Goal: Obtain resource: Download file/media

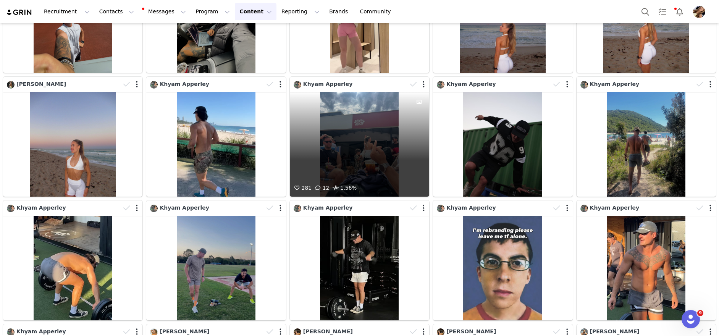
scroll to position [10872, 0]
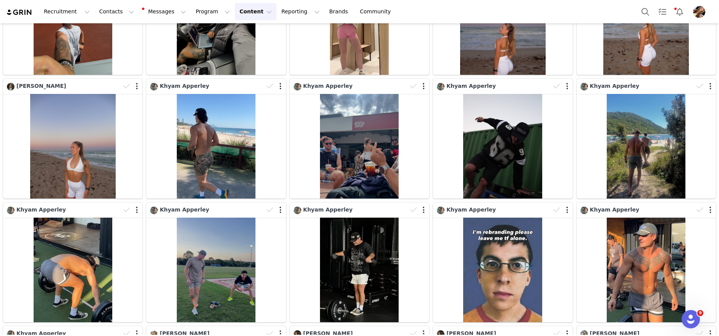
click at [713, 201] on div "Khyam Apperley" at bounding box center [646, 263] width 143 height 124
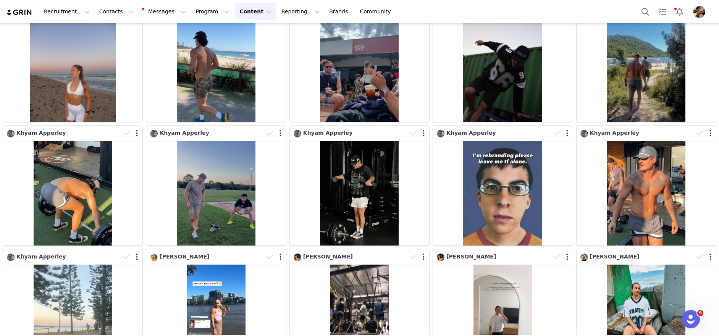
scroll to position [10950, 0]
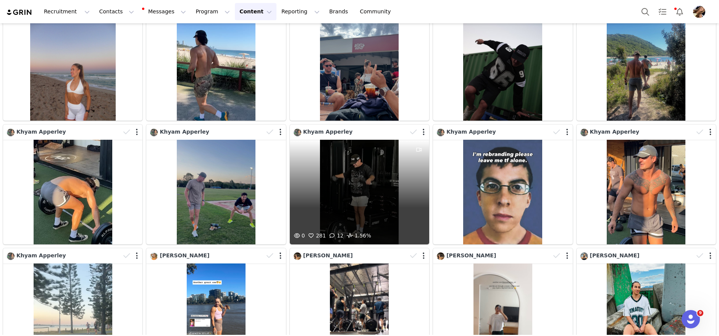
click at [347, 191] on div "0 281 12 1.56%" at bounding box center [359, 192] width 139 height 105
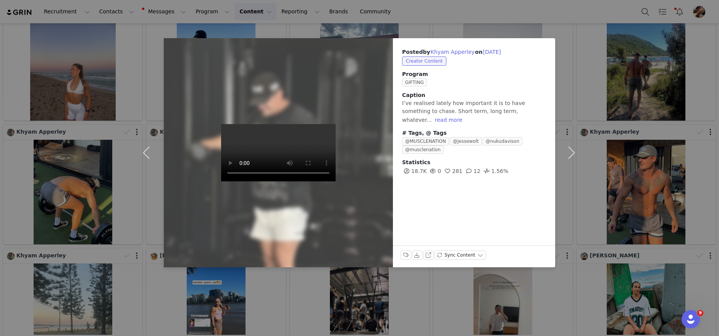
click at [667, 99] on div "Posted by [PERSON_NAME] on [DATE] Creator Content Program GIFTING Caption I’ve …" at bounding box center [359, 168] width 719 height 336
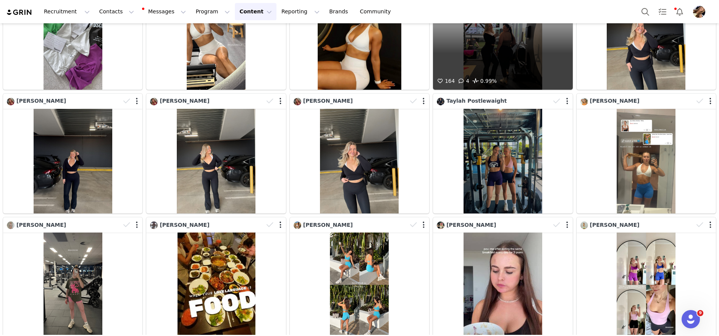
scroll to position [12729, 0]
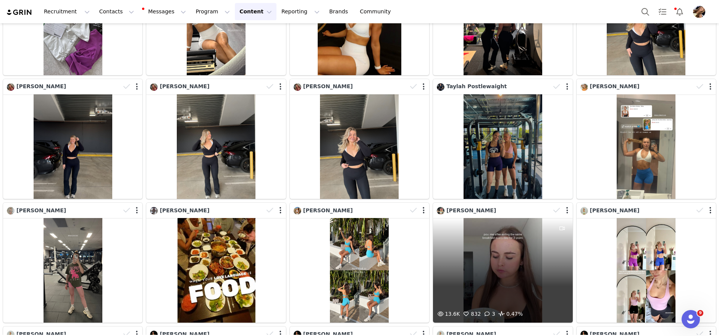
click at [513, 257] on div "13.6K 832 3 0.47%" at bounding box center [502, 270] width 139 height 105
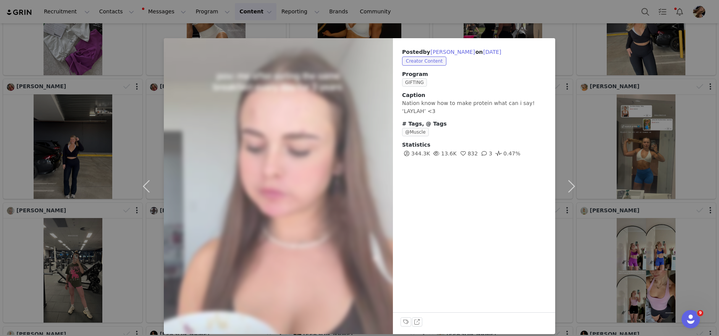
click at [658, 245] on div "Posted by [PERSON_NAME] on [DATE] Creator Content Program GIFTING Caption Natio…" at bounding box center [359, 168] width 719 height 336
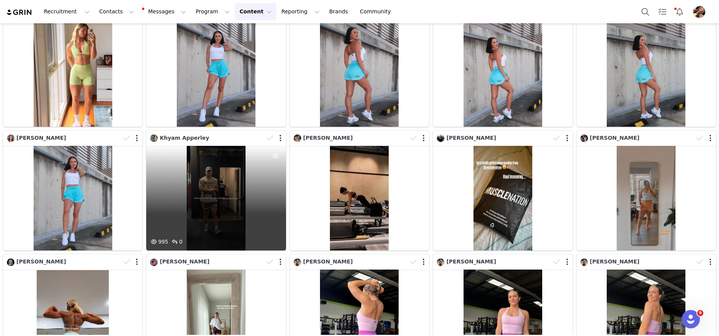
scroll to position [14679, 0]
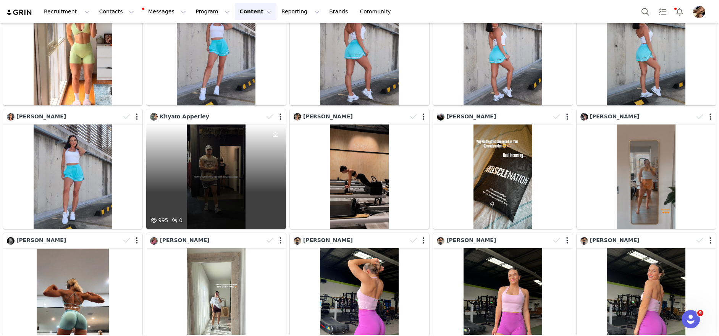
click at [214, 194] on div "995 0" at bounding box center [215, 177] width 139 height 105
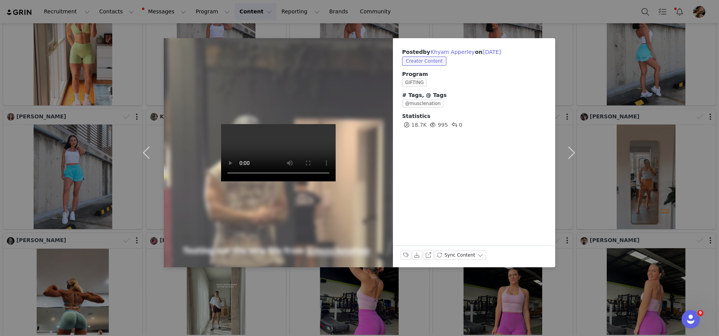
click at [680, 158] on div "Posted by [PERSON_NAME] on [DATE] Creator Content Program GIFTING # Tags, @ Tag…" at bounding box center [359, 168] width 719 height 336
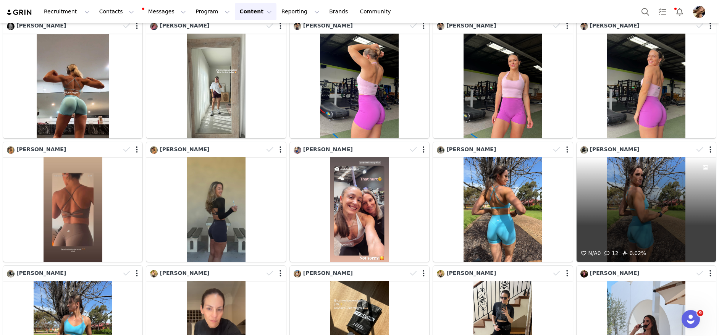
scroll to position [14910, 0]
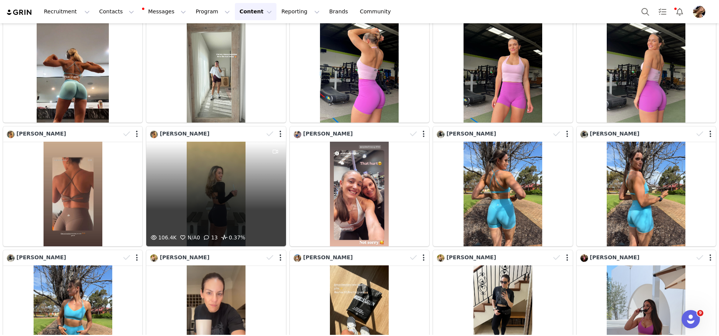
click at [199, 193] on div "106.4K N/A 0 13 0.37%" at bounding box center [215, 194] width 139 height 105
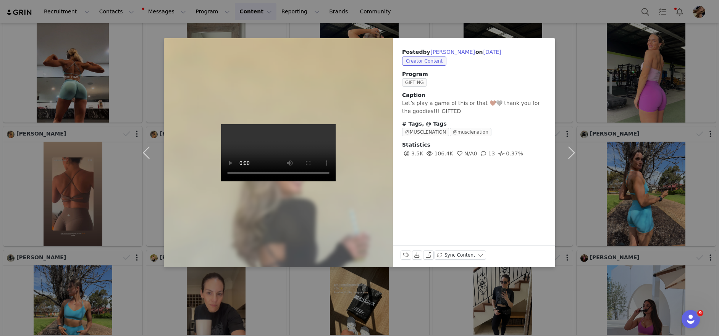
click at [629, 192] on div "Posted by [PERSON_NAME] on [DATE] Creator Content Program GIFTING Caption Let’s…" at bounding box center [359, 168] width 719 height 336
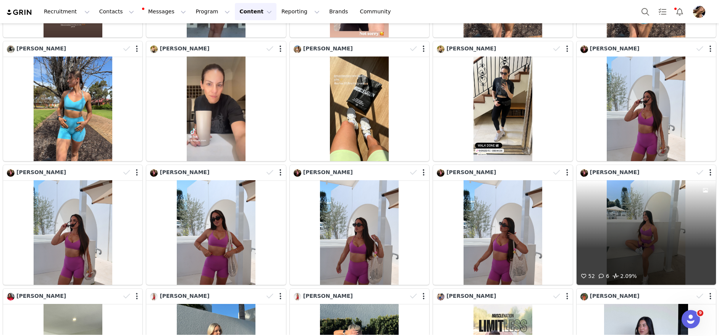
scroll to position [15290, 0]
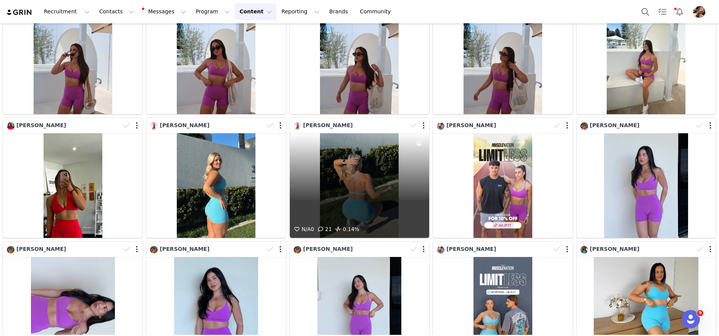
click at [363, 180] on div "N/A 0 21 0.14%" at bounding box center [359, 185] width 139 height 105
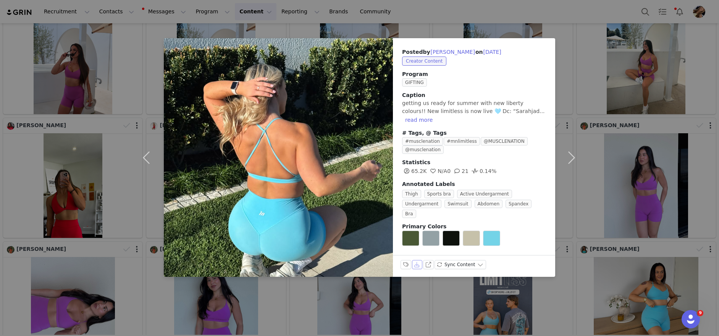
click at [419, 260] on button "Download" at bounding box center [417, 264] width 11 height 9
click at [147, 154] on button "button" at bounding box center [148, 157] width 32 height 239
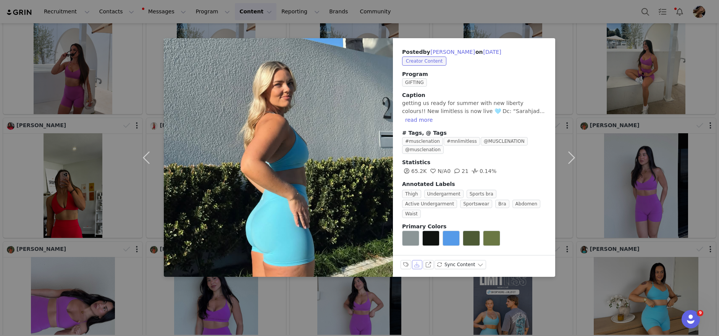
click at [414, 260] on button "Download" at bounding box center [417, 264] width 11 height 9
click at [656, 106] on div "Posted by [PERSON_NAME] on [DATE] Creator Content Program GIFTING Caption getti…" at bounding box center [359, 168] width 719 height 336
